Goal: Navigation & Orientation: Find specific page/section

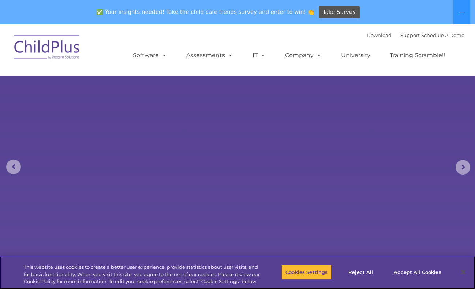
select select "MEDIUM"
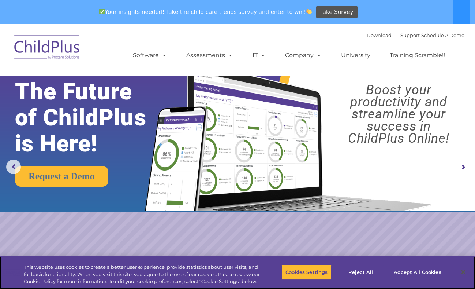
scroll to position [101, 0]
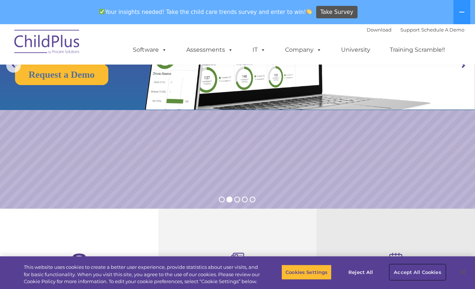
click at [412, 274] on button "Accept All Cookies" at bounding box center [417, 271] width 55 height 15
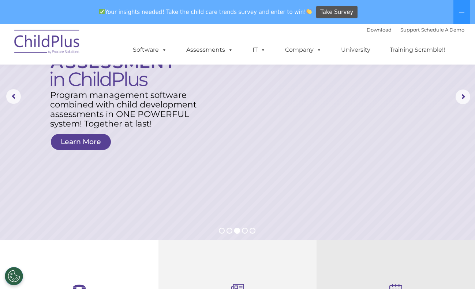
scroll to position [0, 0]
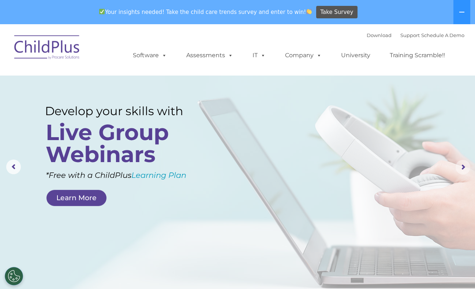
click at [459, 169] on rs-arrow at bounding box center [463, 167] width 15 height 15
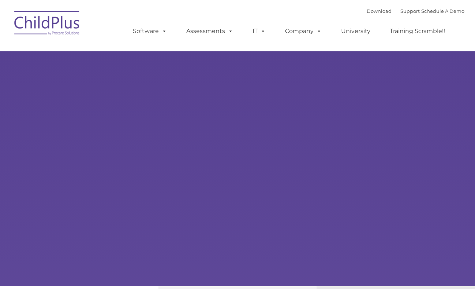
type input ""
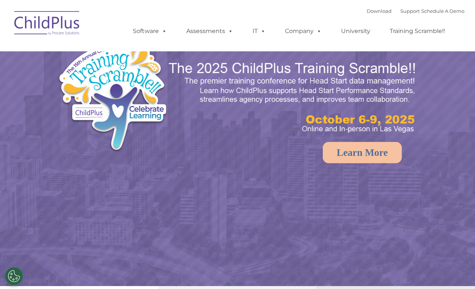
select select "MEDIUM"
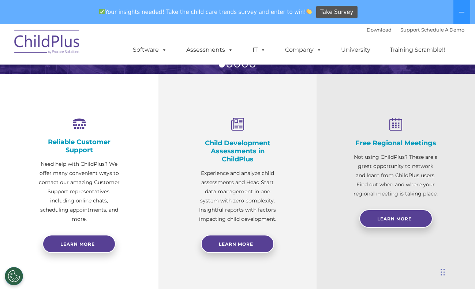
scroll to position [238, 0]
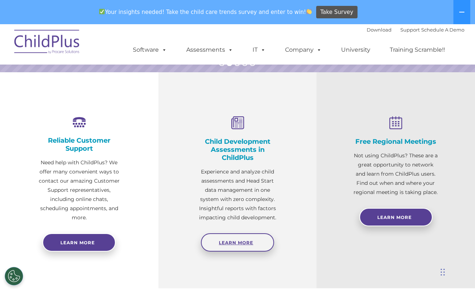
click at [243, 243] on span "Learn More" at bounding box center [236, 242] width 34 height 5
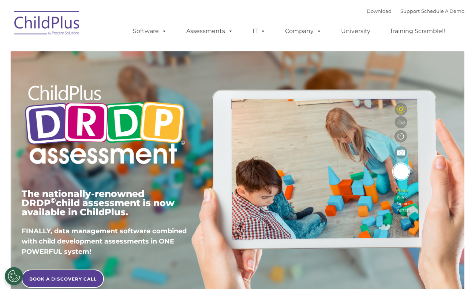
type input ""
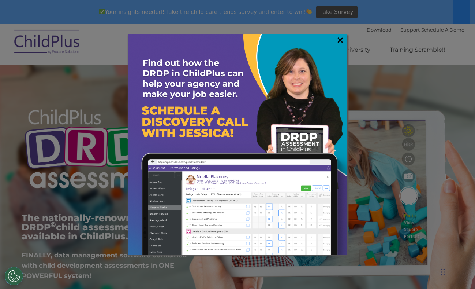
click at [343, 36] on link "×" at bounding box center [340, 39] width 8 height 7
